Goal: Task Accomplishment & Management: Manage account settings

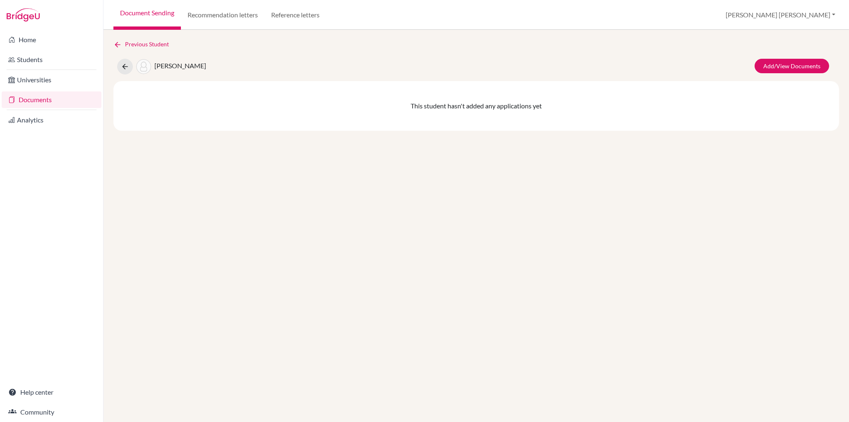
click at [162, 12] on link "Document Sending" at bounding box center [146, 15] width 67 height 30
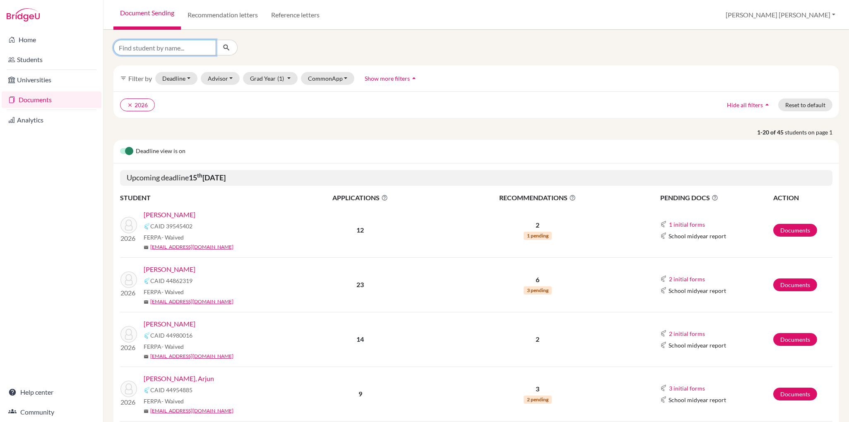
click at [154, 49] on input "Find student by name..." at bounding box center [164, 48] width 103 height 16
type input "arjun"
click button "submit" at bounding box center [227, 48] width 22 height 16
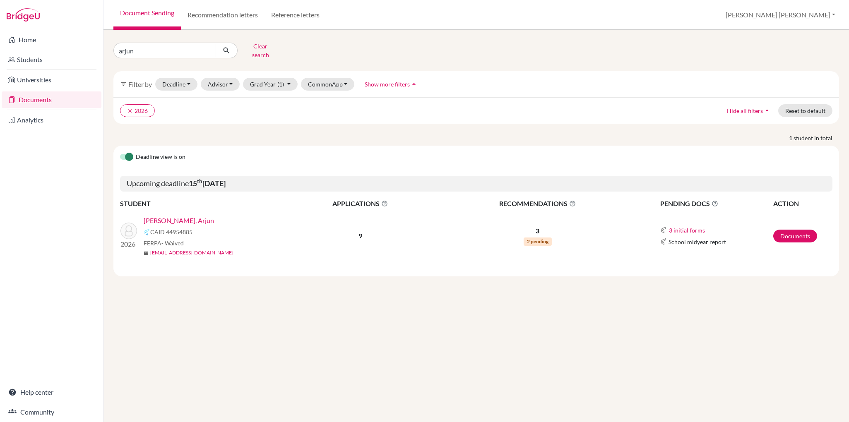
click at [180, 216] on link "[PERSON_NAME], Arjun" at bounding box center [179, 221] width 70 height 10
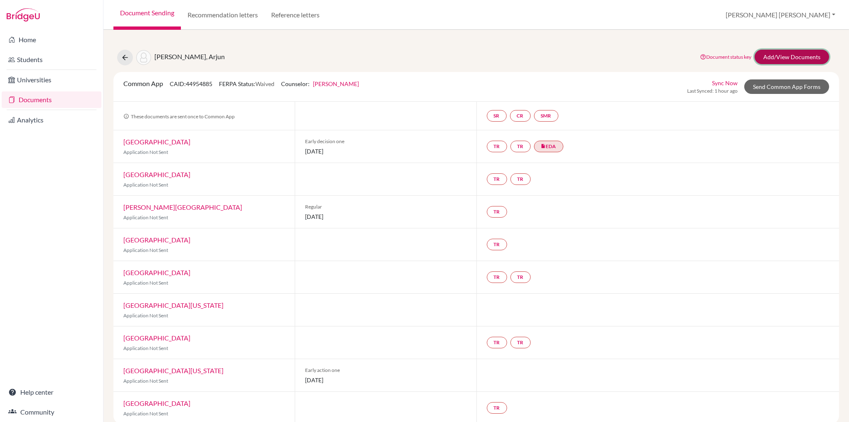
click at [784, 60] on link "Add/View Documents" at bounding box center [792, 57] width 75 height 14
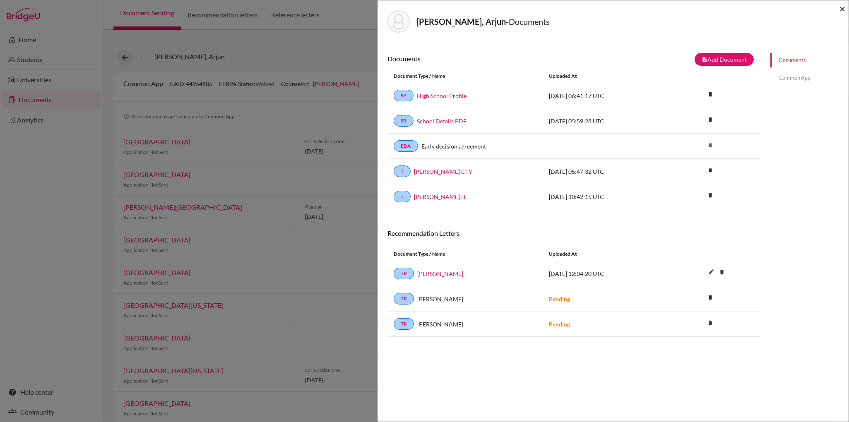
click at [843, 9] on span "×" at bounding box center [842, 8] width 6 height 12
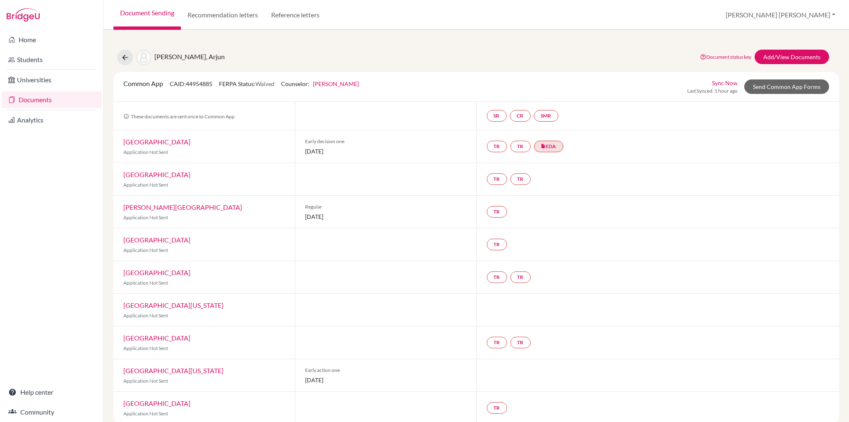
scroll to position [12, 0]
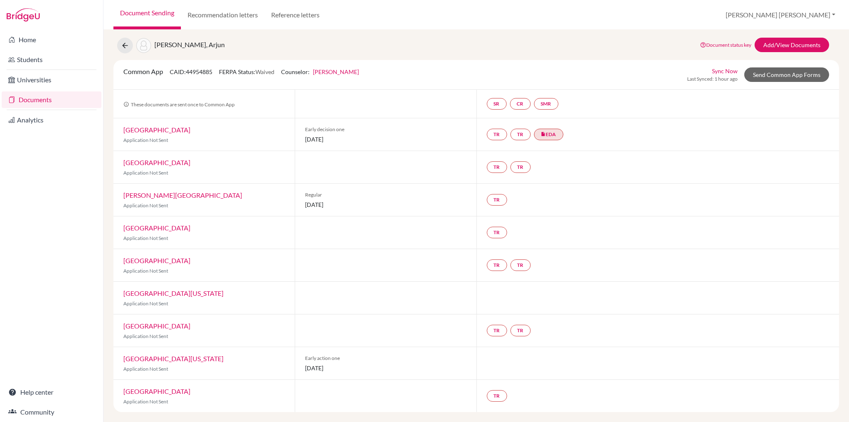
click at [204, 291] on link "University of Southern California" at bounding box center [173, 293] width 100 height 8
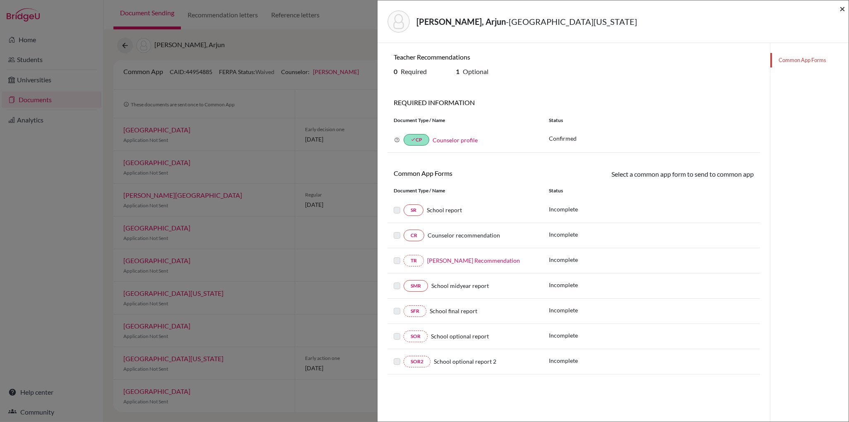
click at [843, 10] on span "×" at bounding box center [842, 8] width 6 height 12
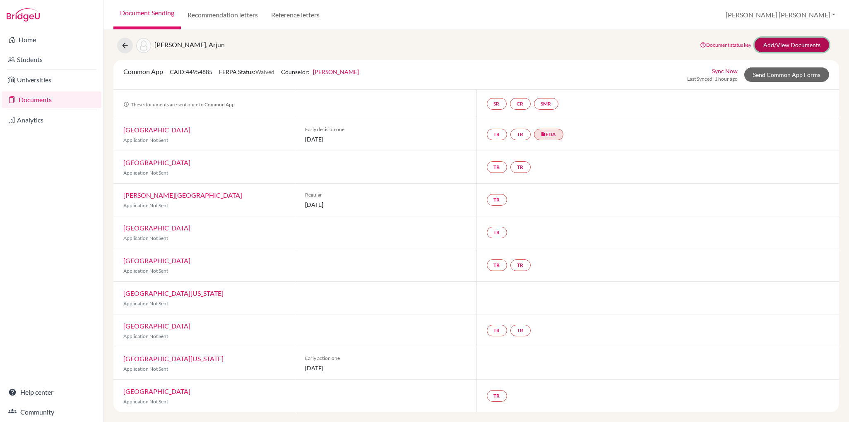
click at [784, 46] on link "Add/View Documents" at bounding box center [792, 45] width 75 height 14
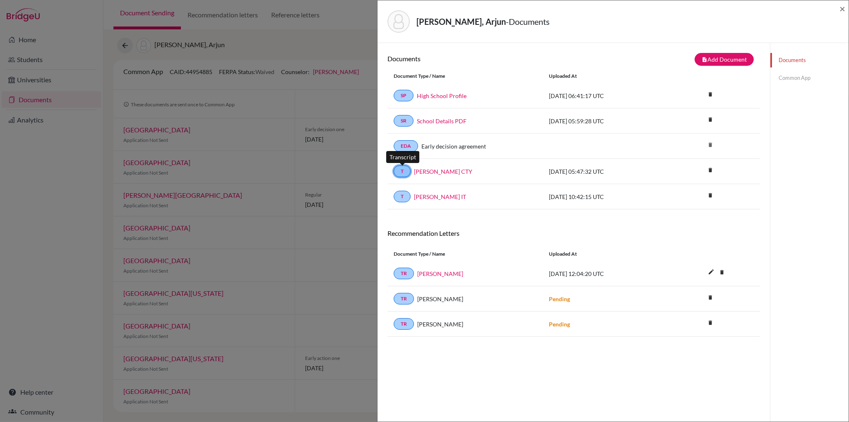
click at [405, 171] on link "T" at bounding box center [402, 172] width 17 height 12
click at [435, 171] on link "Arjun Koradia CTY" at bounding box center [443, 171] width 58 height 9
click at [452, 200] on link "Arjun Koradia IT" at bounding box center [440, 196] width 52 height 9
